Goal: Task Accomplishment & Management: Complete application form

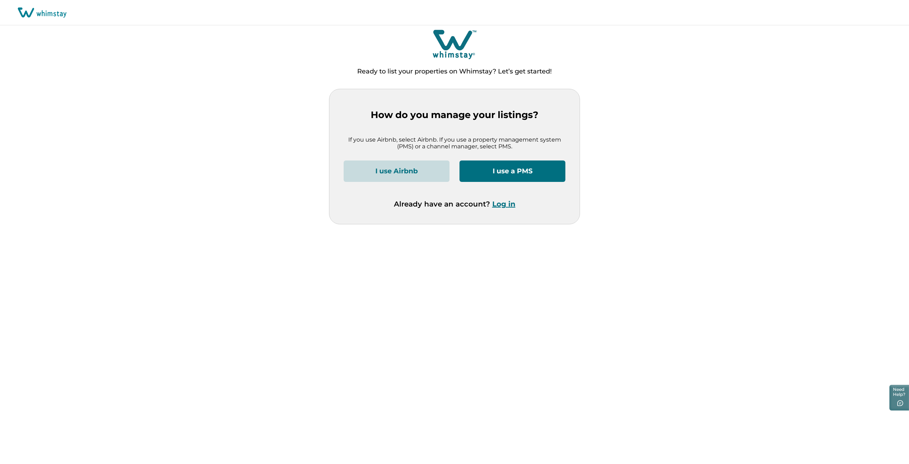
click at [413, 170] on button "I use Airbnb" at bounding box center [397, 170] width 106 height 21
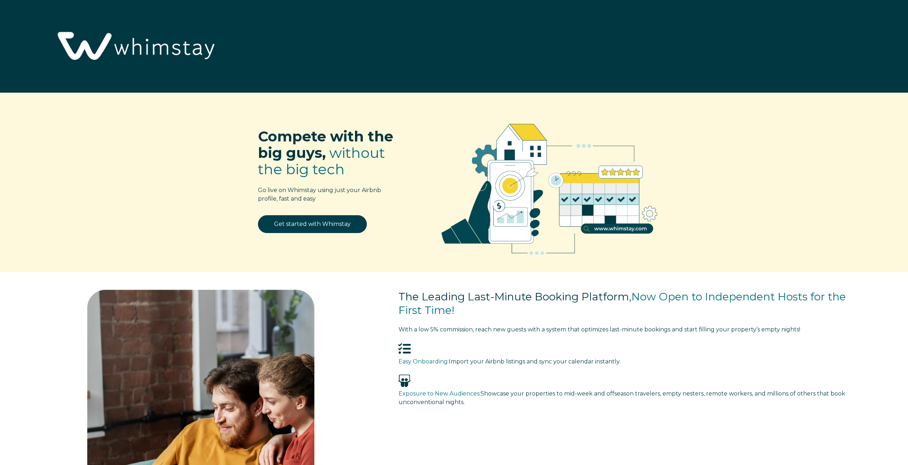
select select "CA"
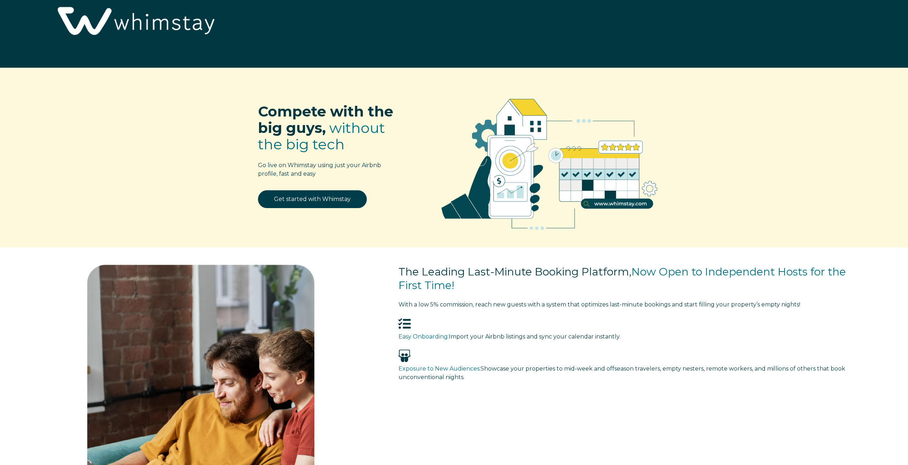
scroll to position [36, 0]
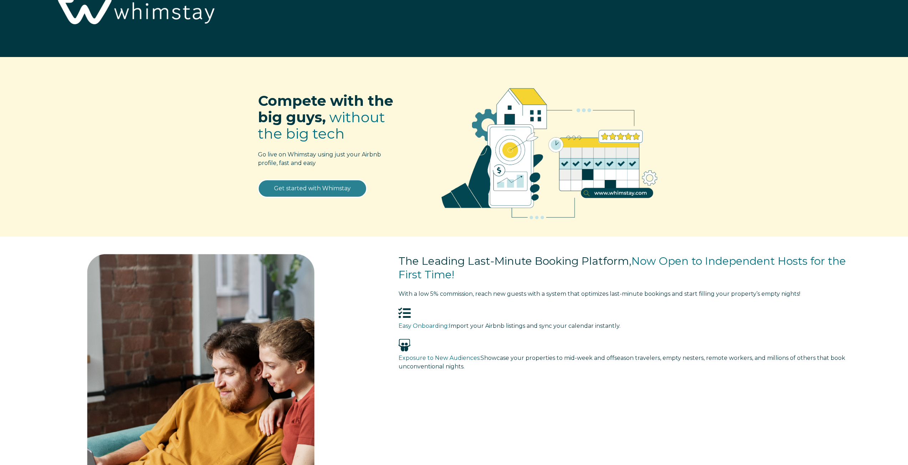
click at [318, 189] on link "Get started with Whimstay" at bounding box center [312, 189] width 109 height 18
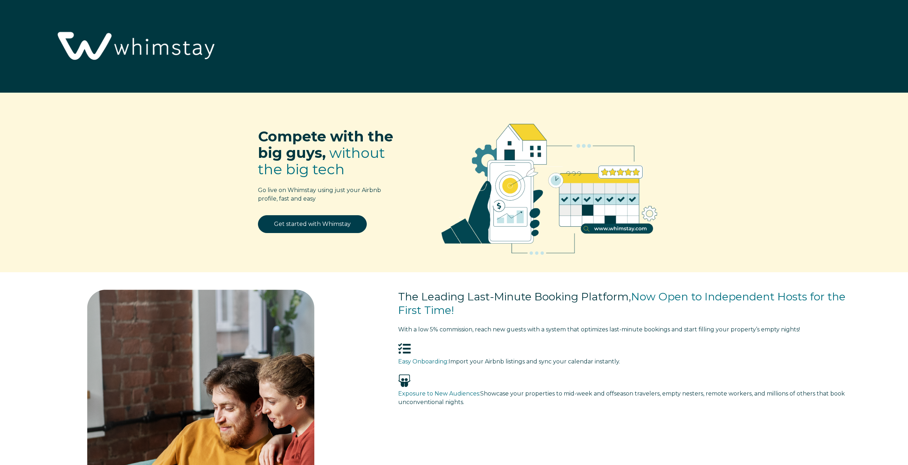
select select "CA"
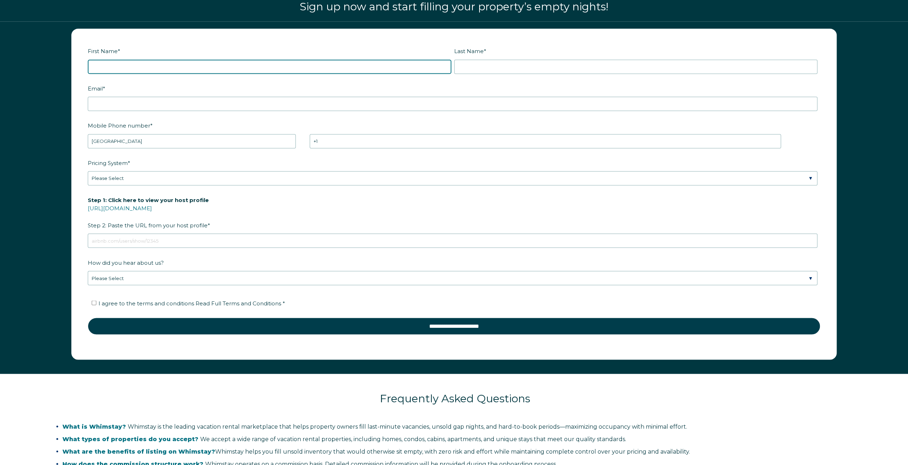
click at [194, 62] on input "First Name *" at bounding box center [269, 67] width 363 height 14
type input "Tanuj"
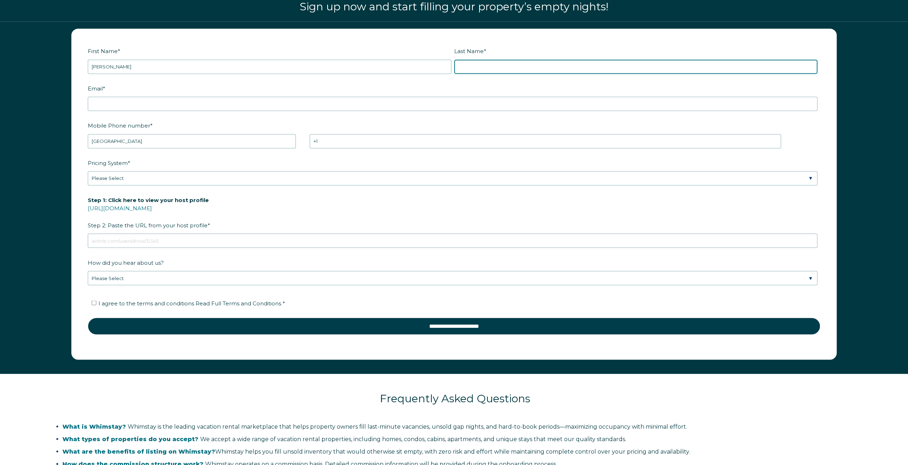
click at [484, 65] on input "Last Name *" at bounding box center [635, 67] width 363 height 14
type input "Saxena"
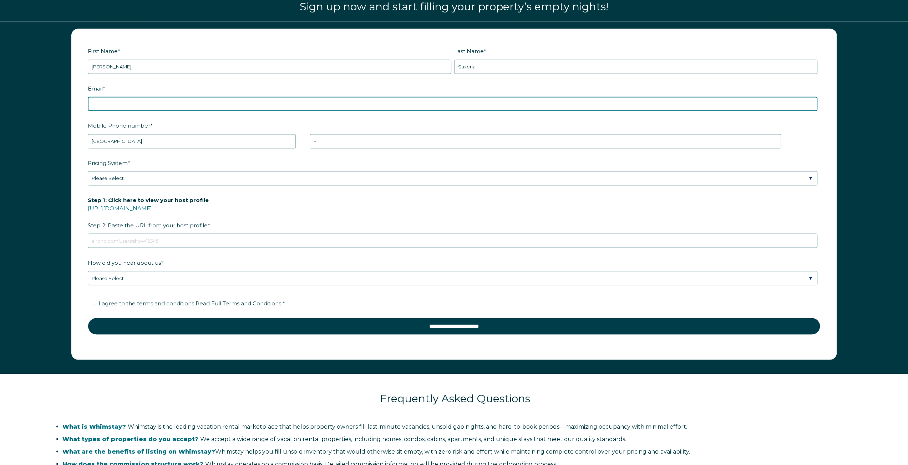
click at [149, 105] on input "Email *" at bounding box center [452, 104] width 729 height 14
type input "lee.junta@gmail.com"
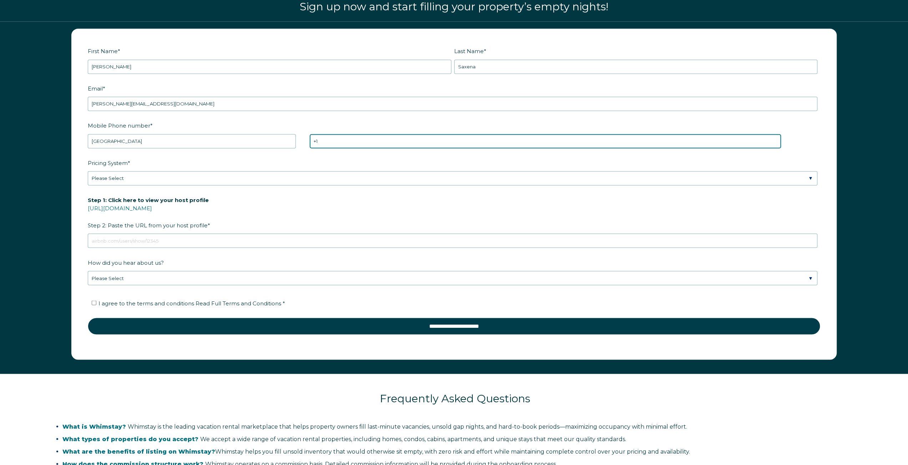
click at [349, 141] on input "+1" at bounding box center [545, 141] width 471 height 14
type input "+1 6476671411"
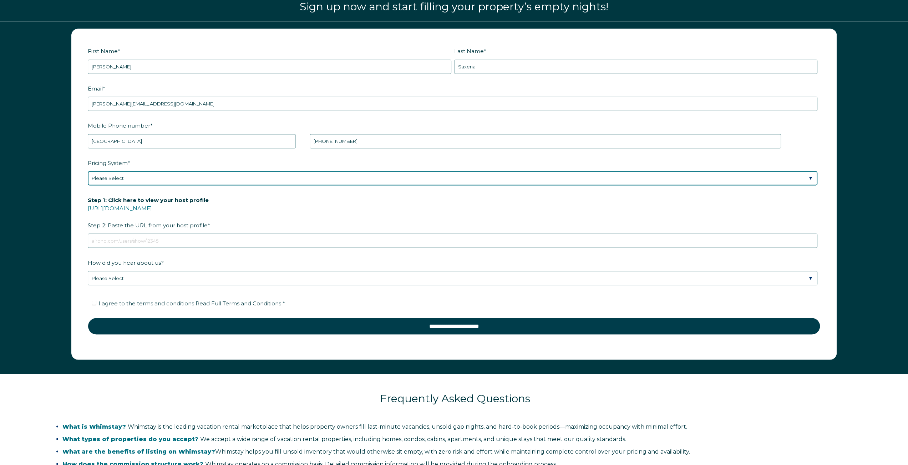
click at [152, 182] on select "Please Select Manual Airbnb Smart Pricing PriceLabs Wheelhouse Beyond Pricing 3…" at bounding box center [452, 178] width 729 height 14
select select "Manual"
click at [88, 171] on select "Please Select Manual Airbnb Smart Pricing PriceLabs Wheelhouse Beyond Pricing 3…" at bounding box center [452, 178] width 729 height 14
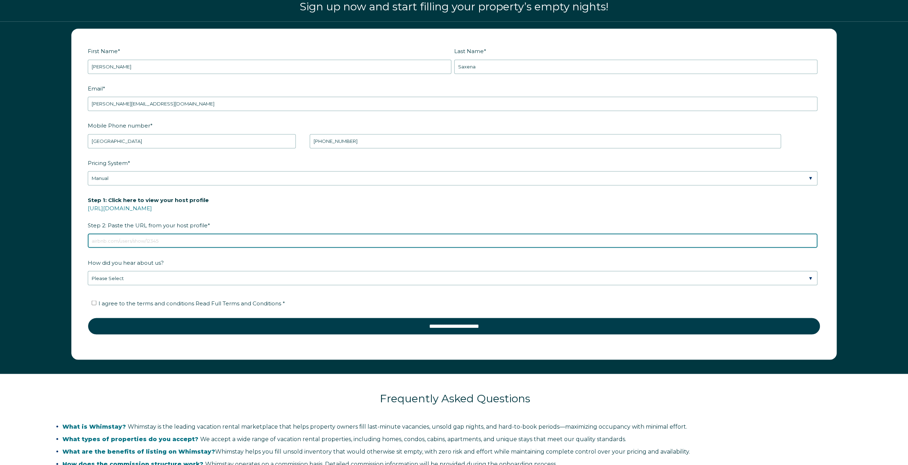
click at [154, 240] on input "Step 1: Click here to view your host profile https://www.airbnb.com/users/show/…" at bounding box center [452, 241] width 729 height 14
paste input "airbnb.ca/h/bowrivercabin"
type input "airbnb.ca/h/bowrivercabin"
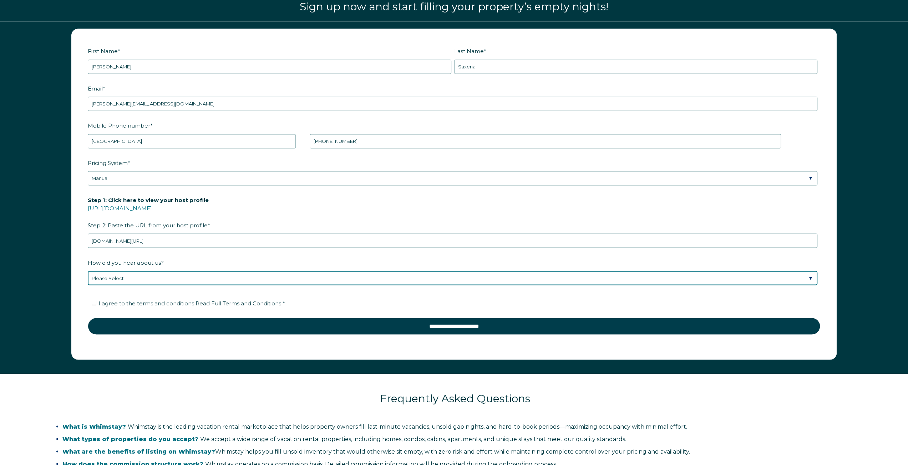
click at [145, 275] on select "Please Select Discovered Whimstay at an event or conference Found Whimstay thro…" at bounding box center [452, 278] width 729 height 14
select select "Podcast"
click at [88, 271] on select "Please Select Discovered Whimstay at an event or conference Found Whimstay thro…" at bounding box center [452, 278] width 729 height 14
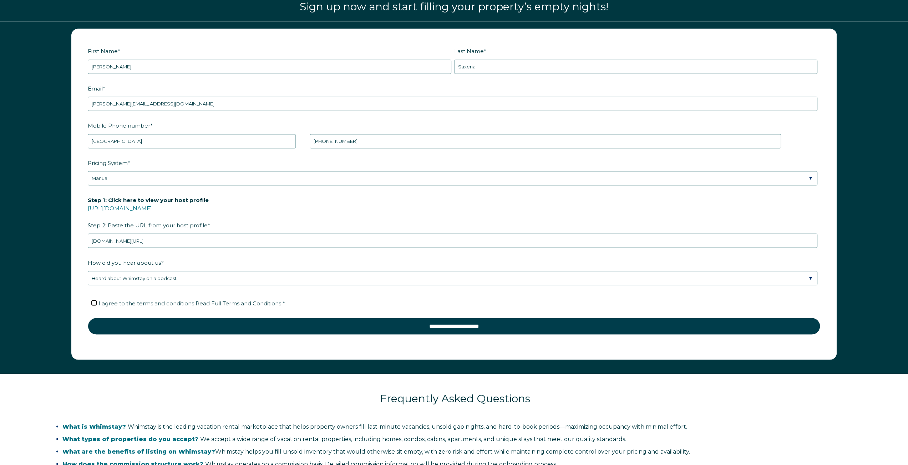
click at [96, 302] on input "I agree to the terms and conditions Read Full Terms and Conditions *" at bounding box center [94, 303] width 5 height 5
checkbox input "true"
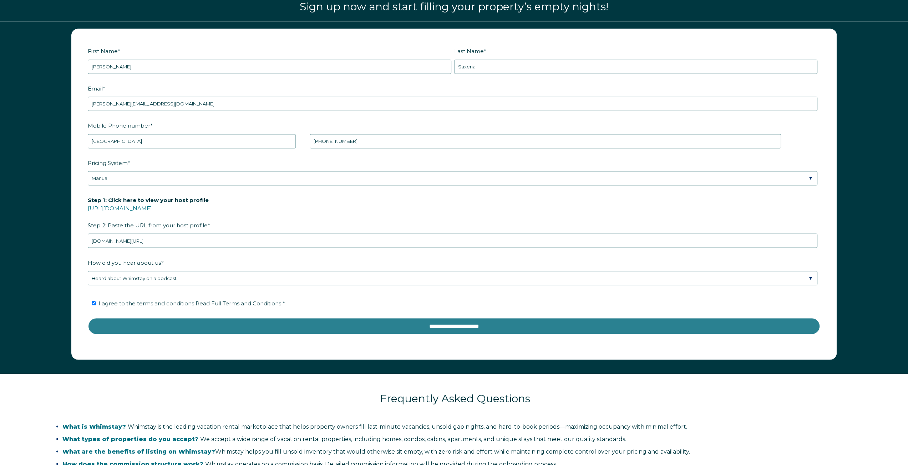
click at [433, 324] on input "**********" at bounding box center [454, 326] width 732 height 17
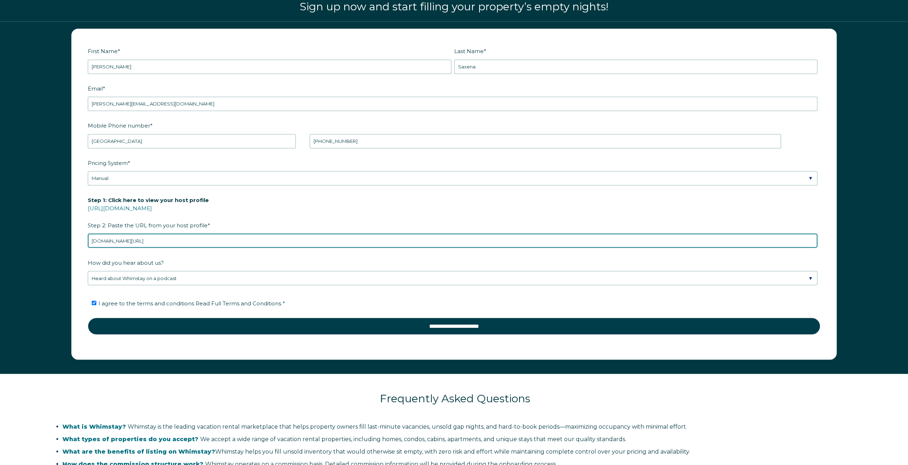
click at [168, 243] on input "airbnb.ca/h/bowrivercabin" at bounding box center [452, 241] width 729 height 14
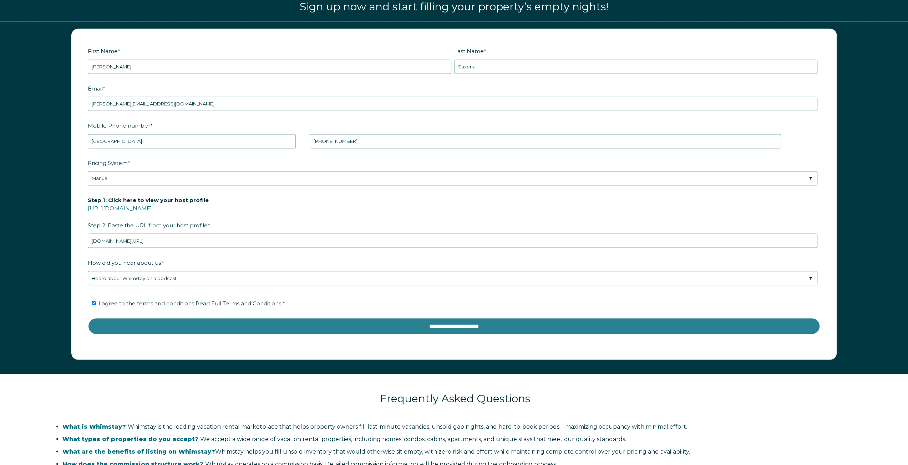
click at [445, 322] on input "**********" at bounding box center [454, 326] width 732 height 17
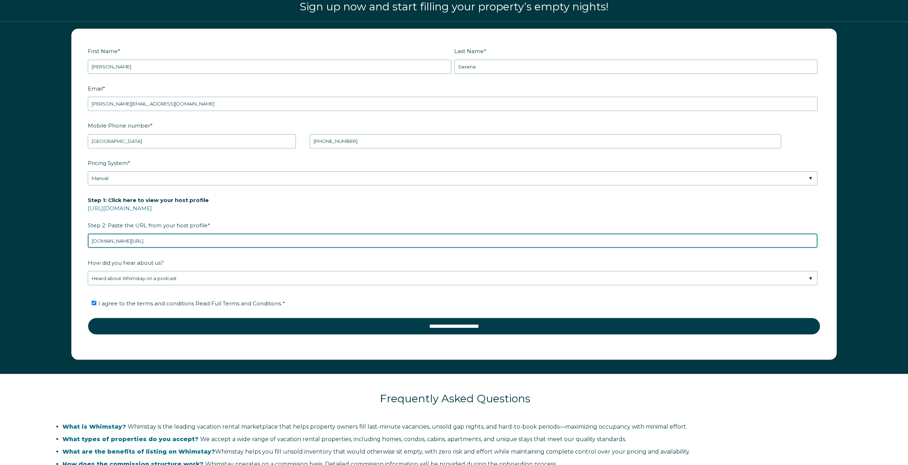
drag, startPoint x: 194, startPoint y: 238, endPoint x: 44, endPoint y: 241, distance: 150.5
click at [44, 241] on div "First Name * Tanuj Last Name * Saxena RBO Token Company ID Referrer Code Dialer…" at bounding box center [454, 197] width 908 height 353
paste input "https://www.airbnb.com/users/show/291735114"
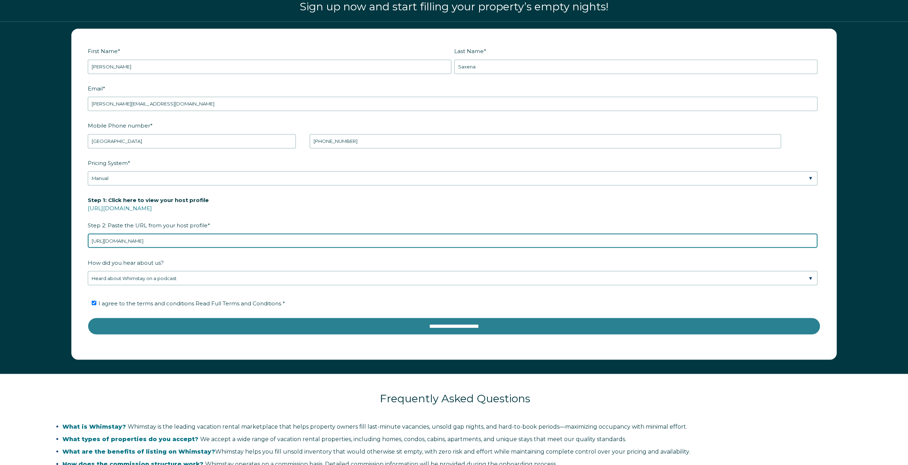
type input "https://www.airbnb.com/users/show/291735114"
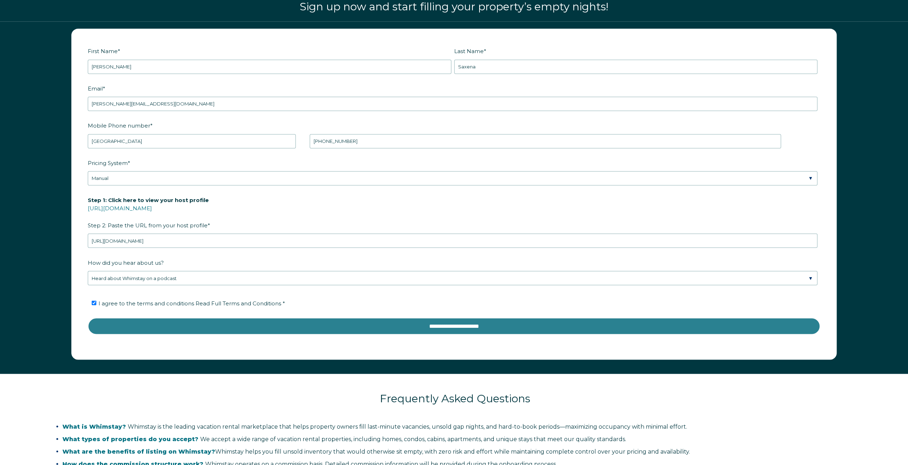
click at [440, 325] on input "**********" at bounding box center [454, 326] width 732 height 17
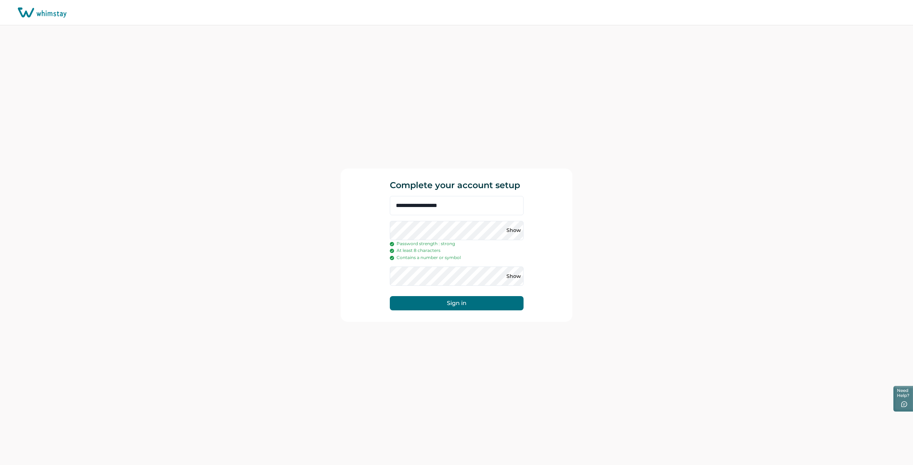
click at [452, 302] on button "Sign in" at bounding box center [457, 303] width 134 height 14
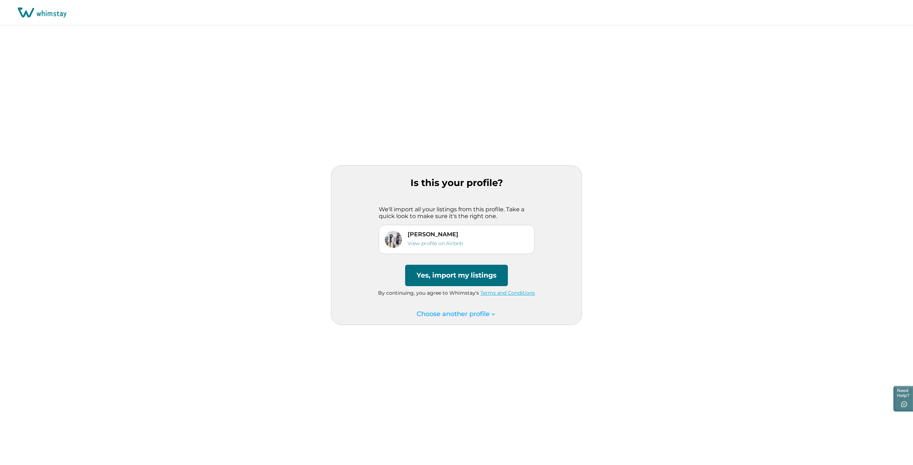
click at [454, 276] on button "Yes, import my listings" at bounding box center [456, 275] width 103 height 21
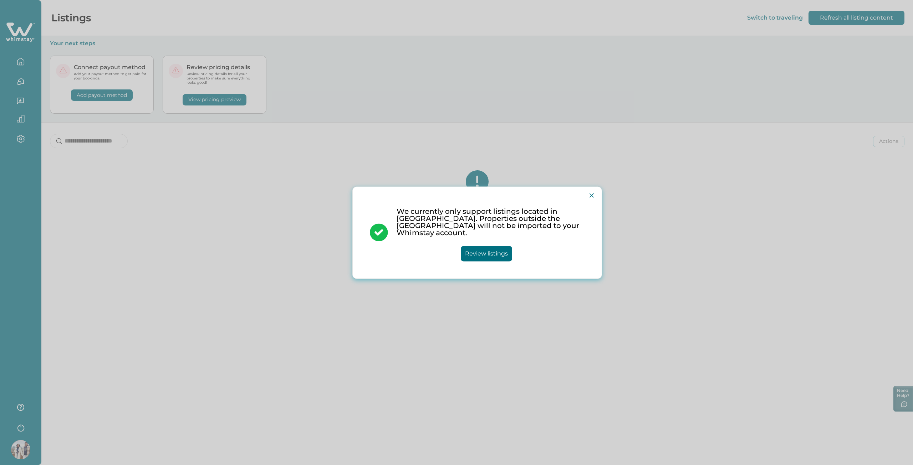
click at [486, 254] on button "Review listings" at bounding box center [486, 253] width 51 height 15
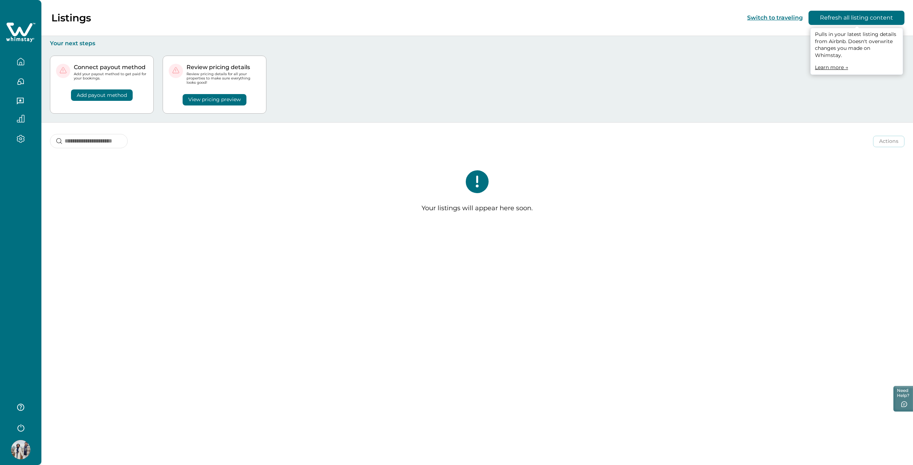
click at [852, 19] on button "Refresh all listing content" at bounding box center [857, 18] width 96 height 14
